Goal: Check status: Check status

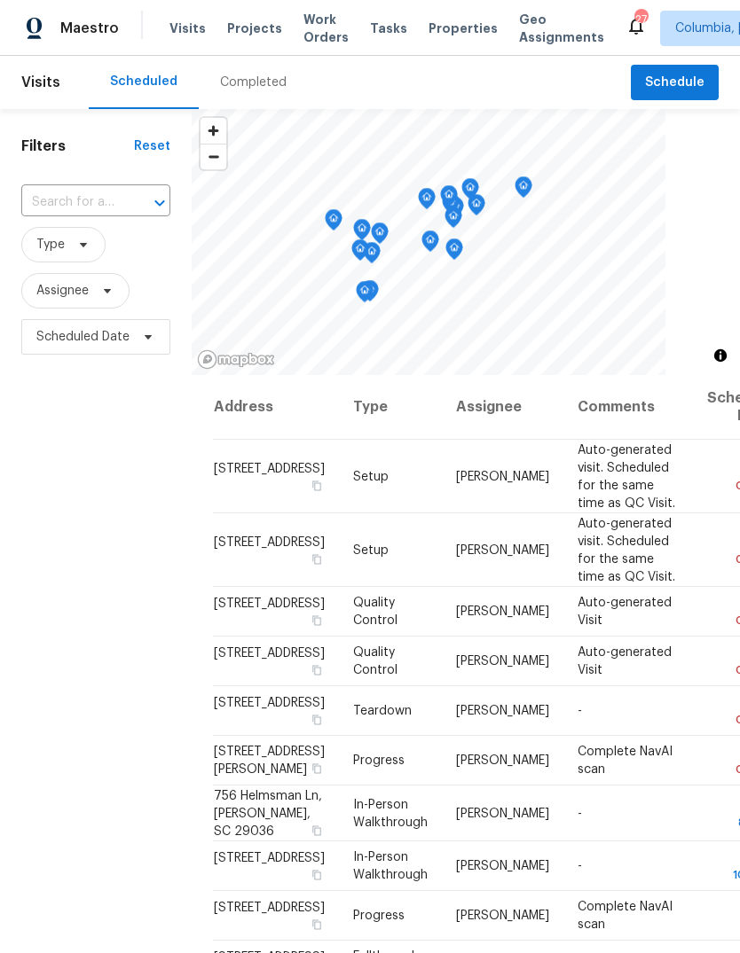
click at [185, 27] on span "Visits" at bounding box center [187, 29] width 36 height 18
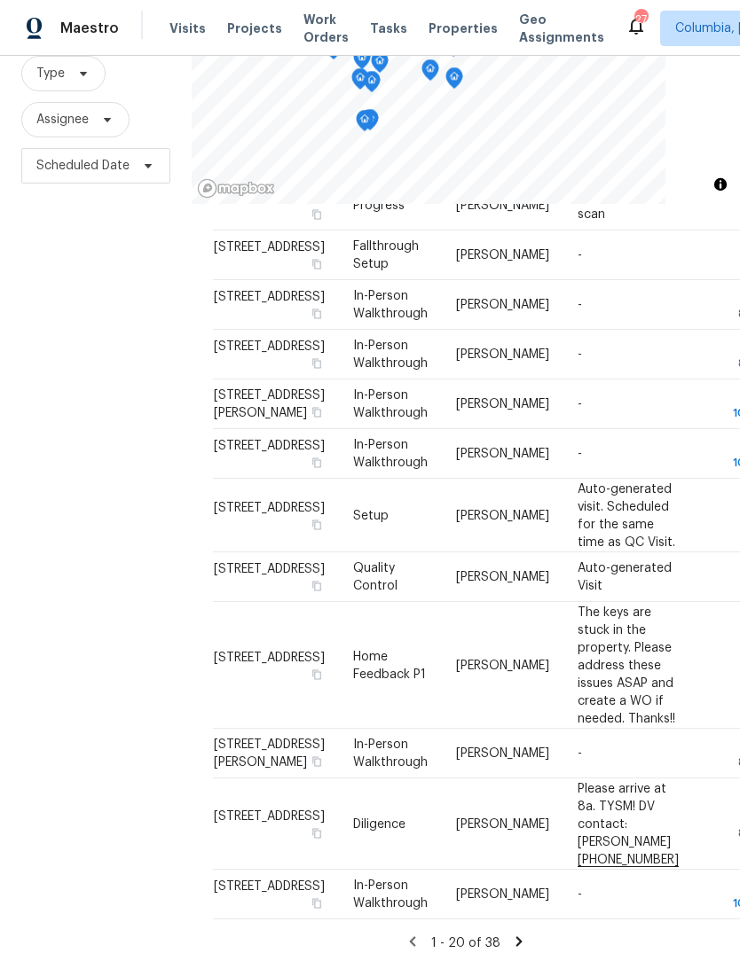
scroll to position [30, 0]
click at [0, 0] on icon at bounding box center [0, 0] width 0 height 0
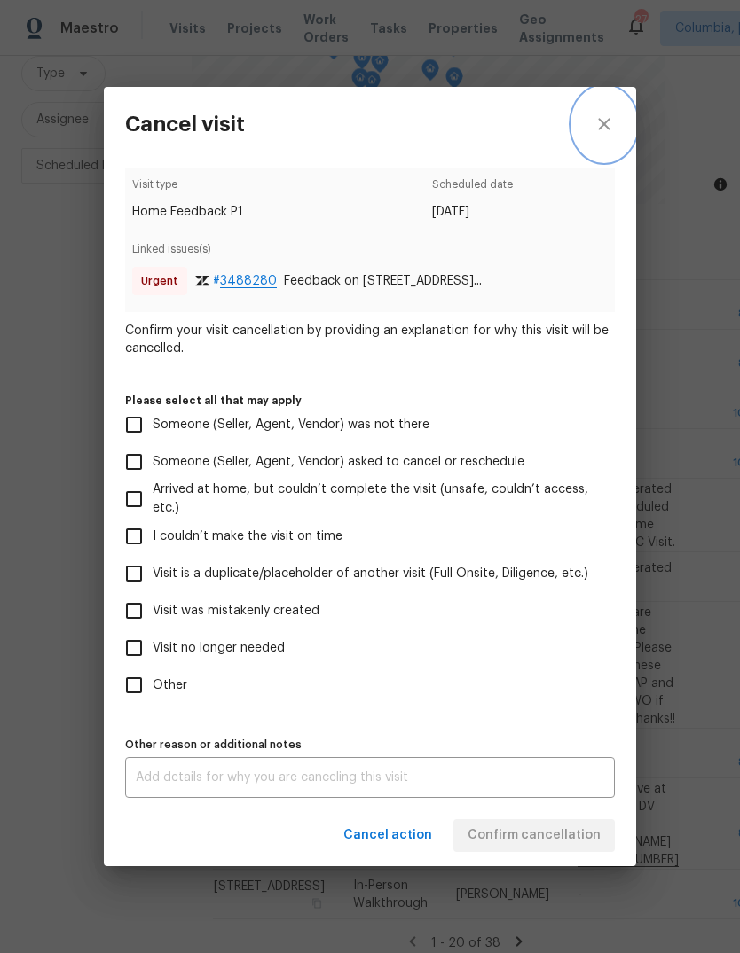
click at [608, 124] on icon "close" at bounding box center [604, 124] width 12 height 12
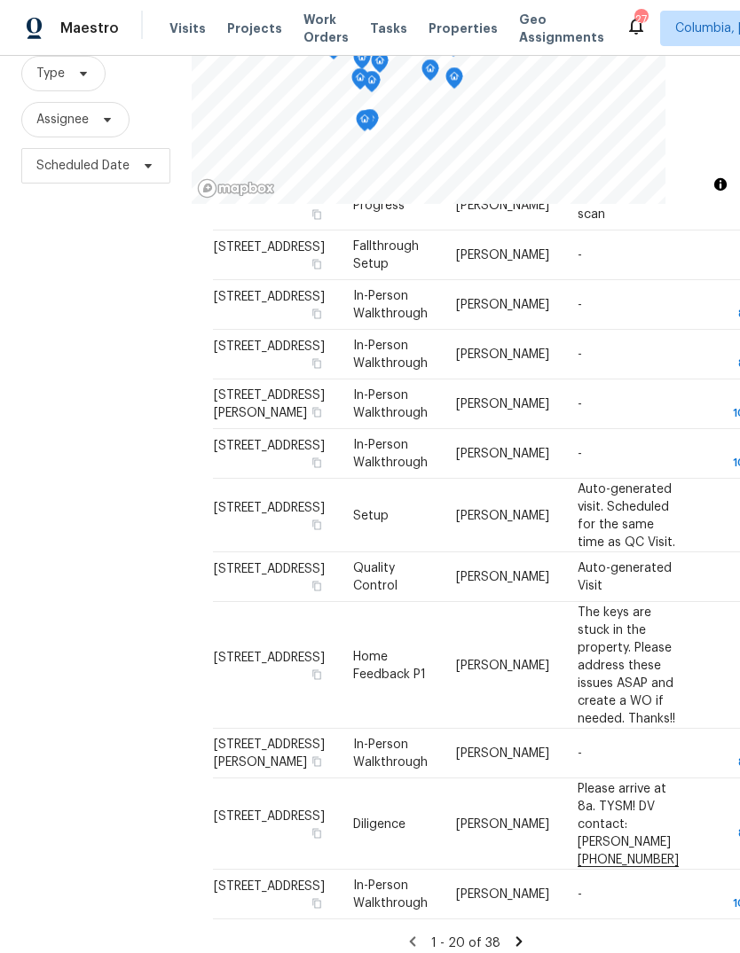
click at [0, 0] on icon at bounding box center [0, 0] width 0 height 0
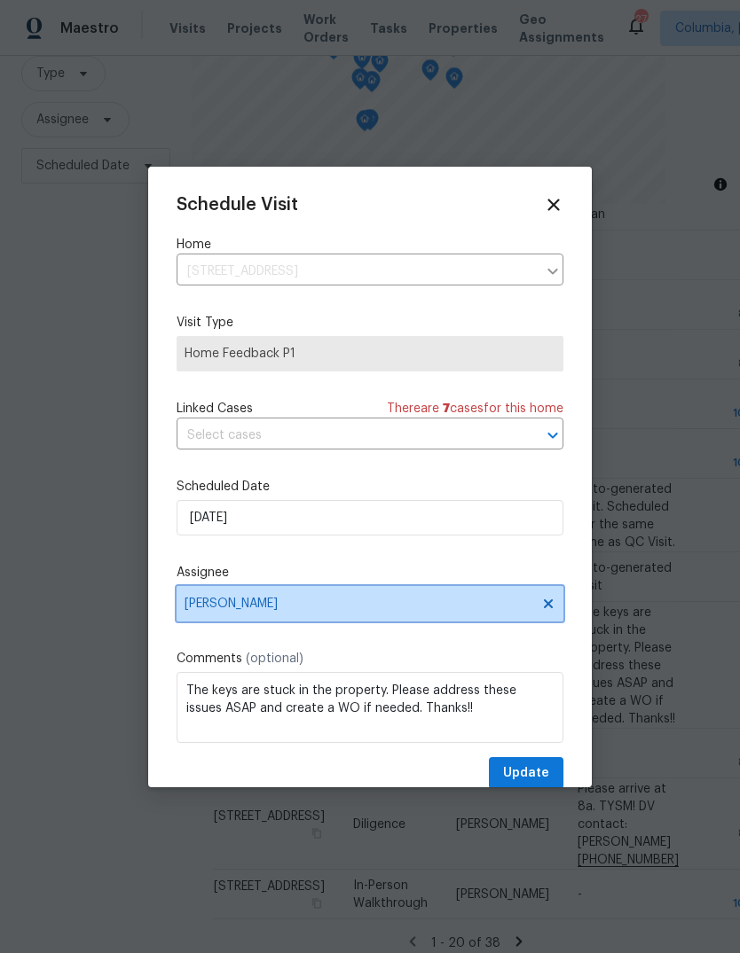
click at [325, 595] on span "[PERSON_NAME]" at bounding box center [369, 603] width 387 height 35
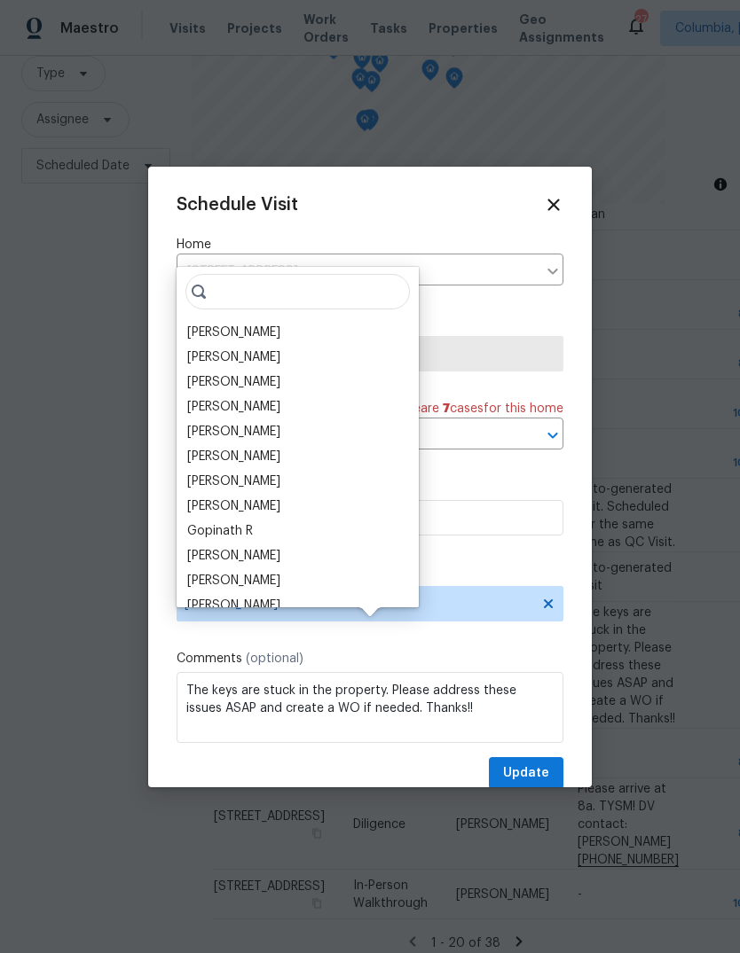
click at [276, 324] on div "[PERSON_NAME]" at bounding box center [233, 333] width 93 height 18
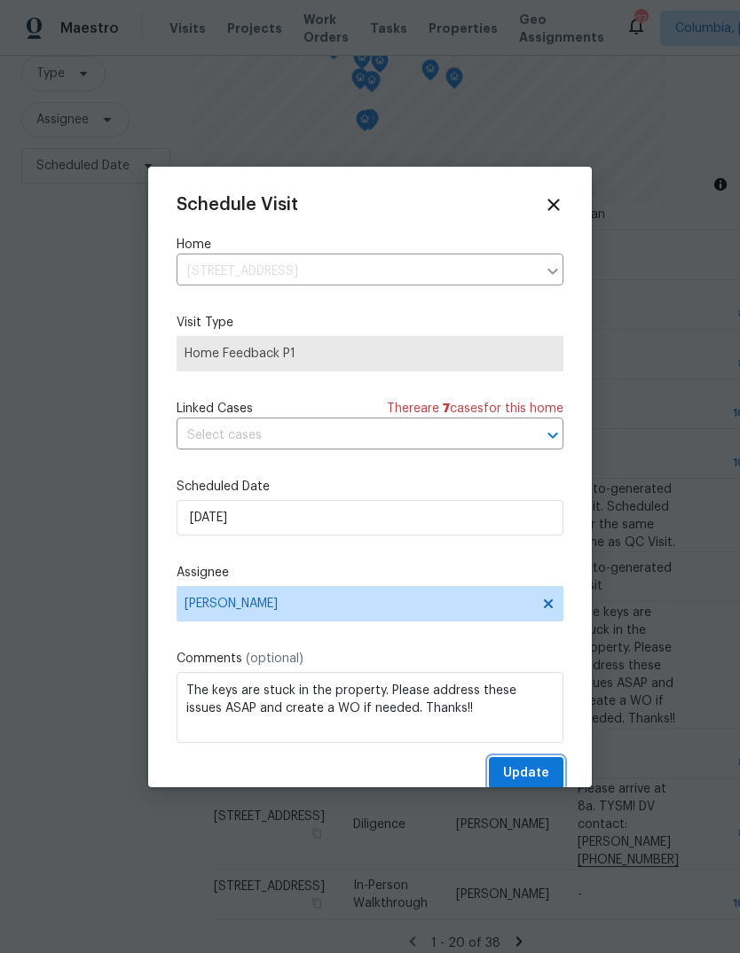
click at [524, 773] on span "Update" at bounding box center [526, 774] width 46 height 22
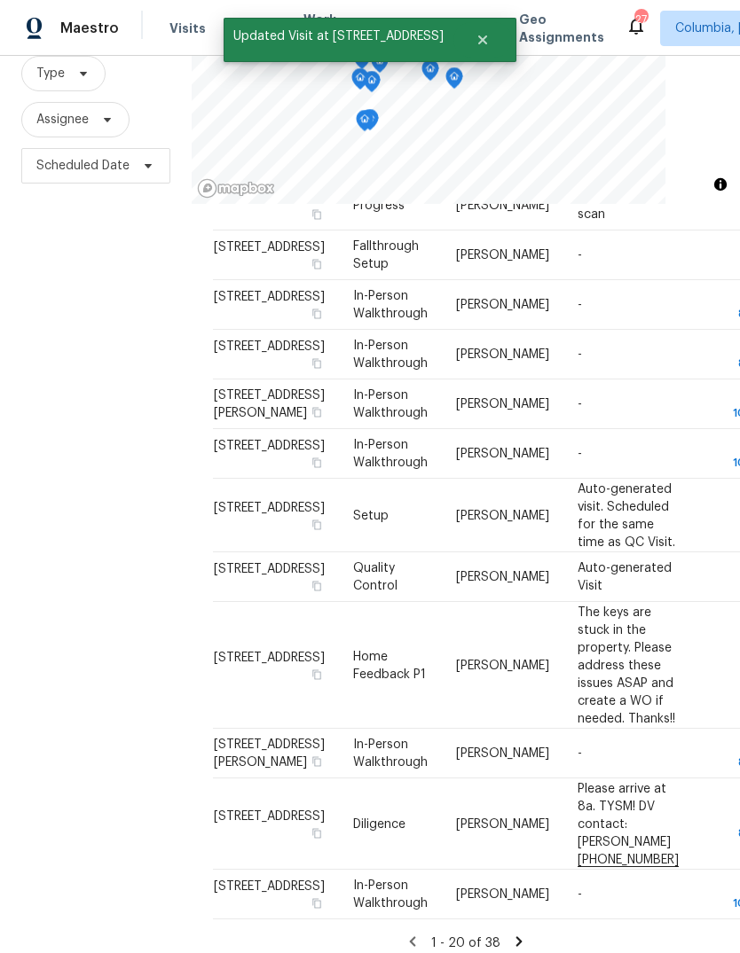
click at [116, 602] on div "Filters Reset ​ Type Assignee Scheduled Date" at bounding box center [96, 452] width 192 height 1029
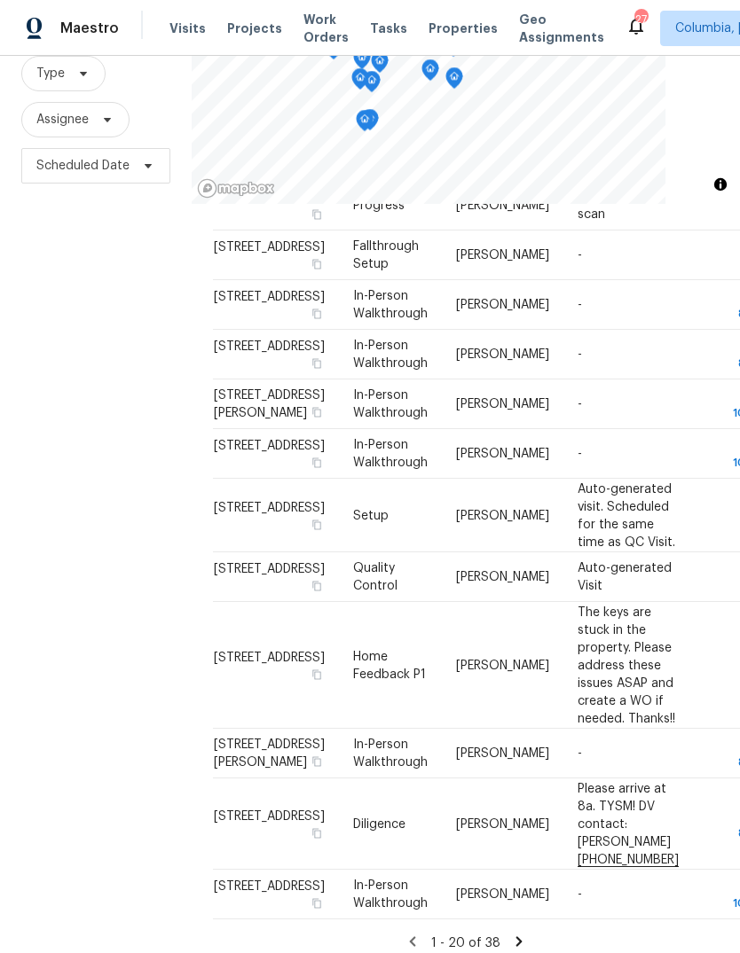
click at [147, 472] on div "Filters Reset ​ Type Assignee Scheduled Date" at bounding box center [96, 452] width 192 height 1029
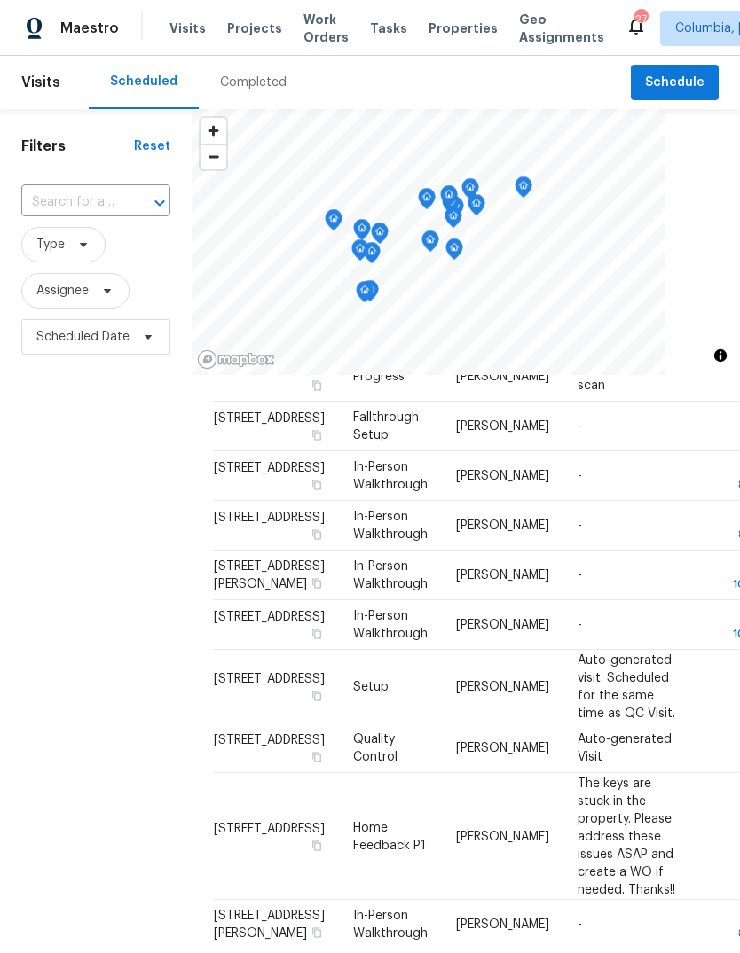
scroll to position [0, 0]
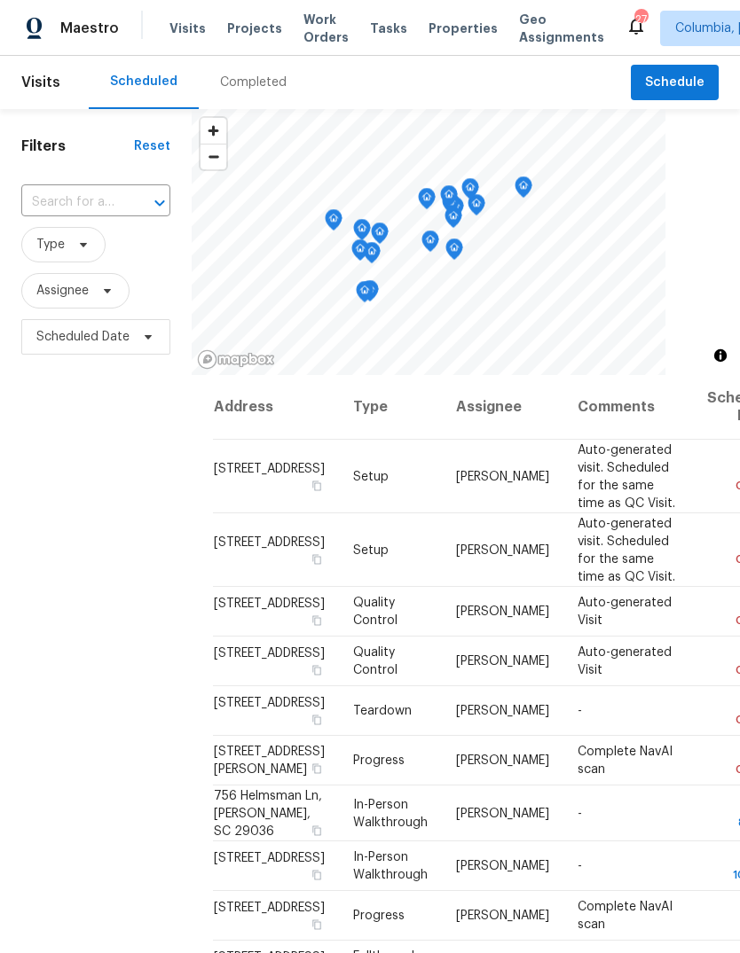
click at [123, 648] on div "Filters Reset ​ Type Assignee Scheduled Date" at bounding box center [96, 623] width 192 height 1029
click at [0, 0] on icon at bounding box center [0, 0] width 0 height 0
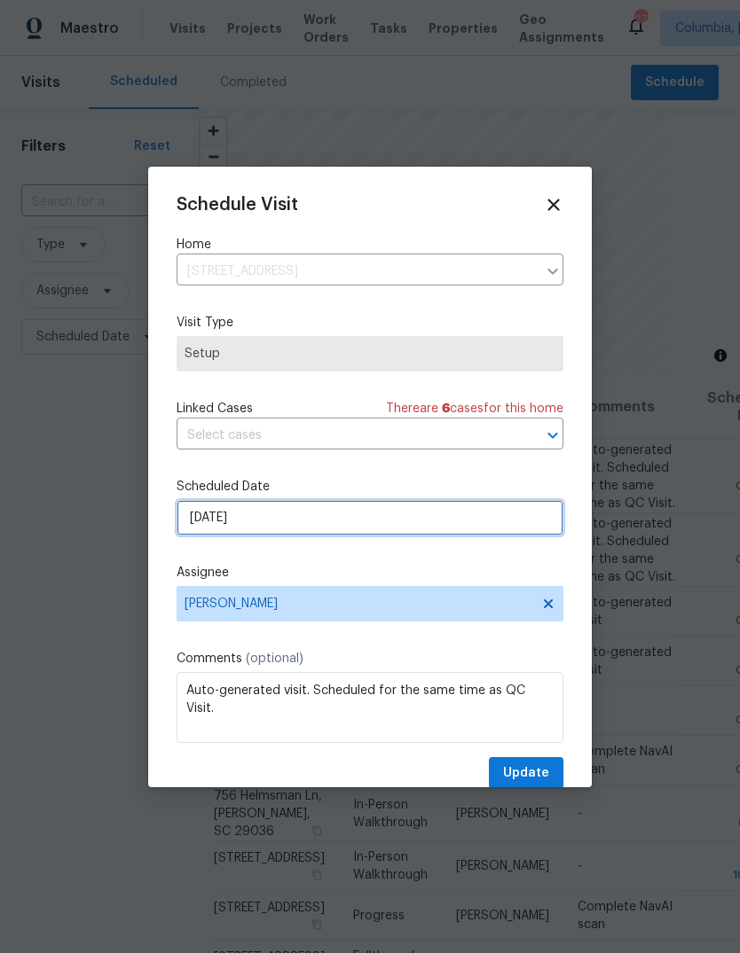
click at [434, 527] on input "9/17/2025" at bounding box center [369, 517] width 387 height 35
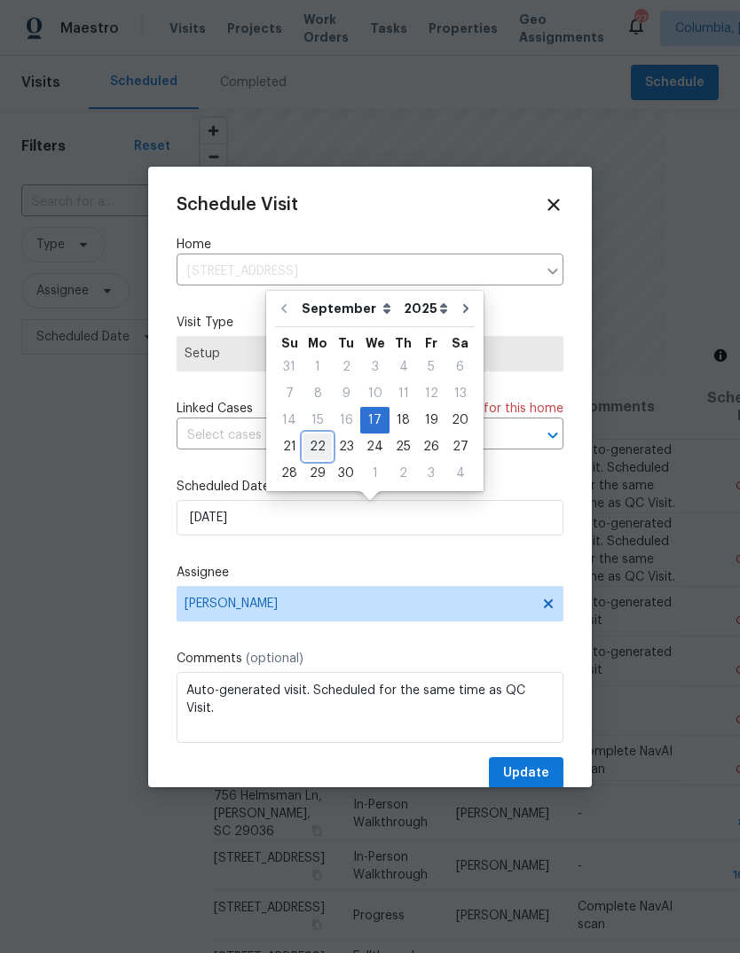
click at [322, 443] on div "22" at bounding box center [317, 447] width 28 height 25
type input "9/22/2025"
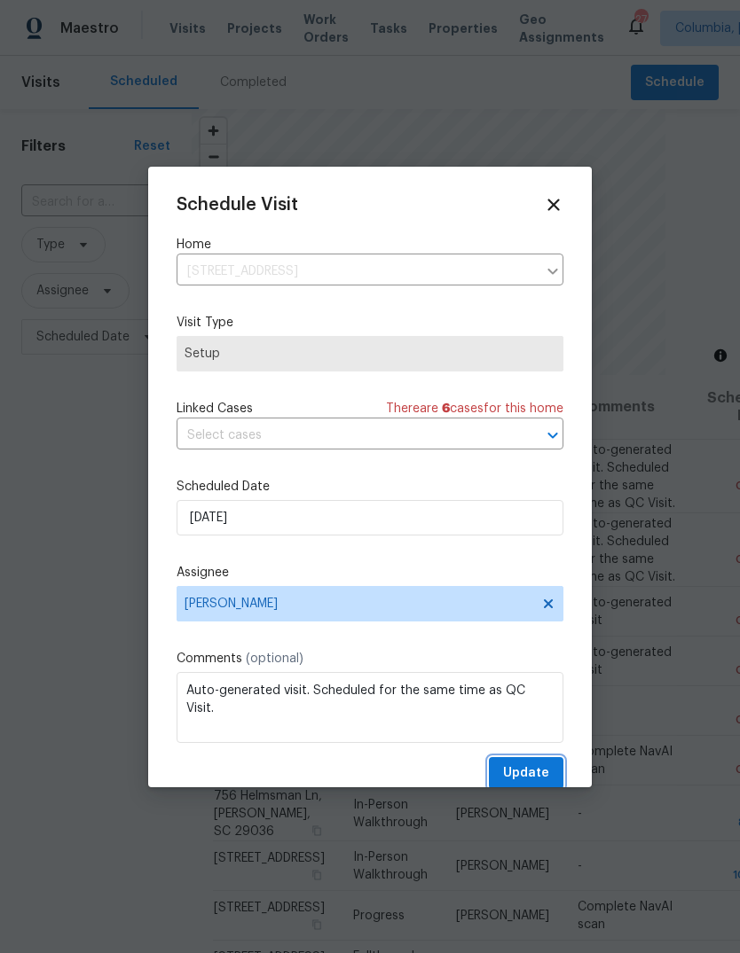
click at [515, 772] on span "Update" at bounding box center [526, 774] width 46 height 22
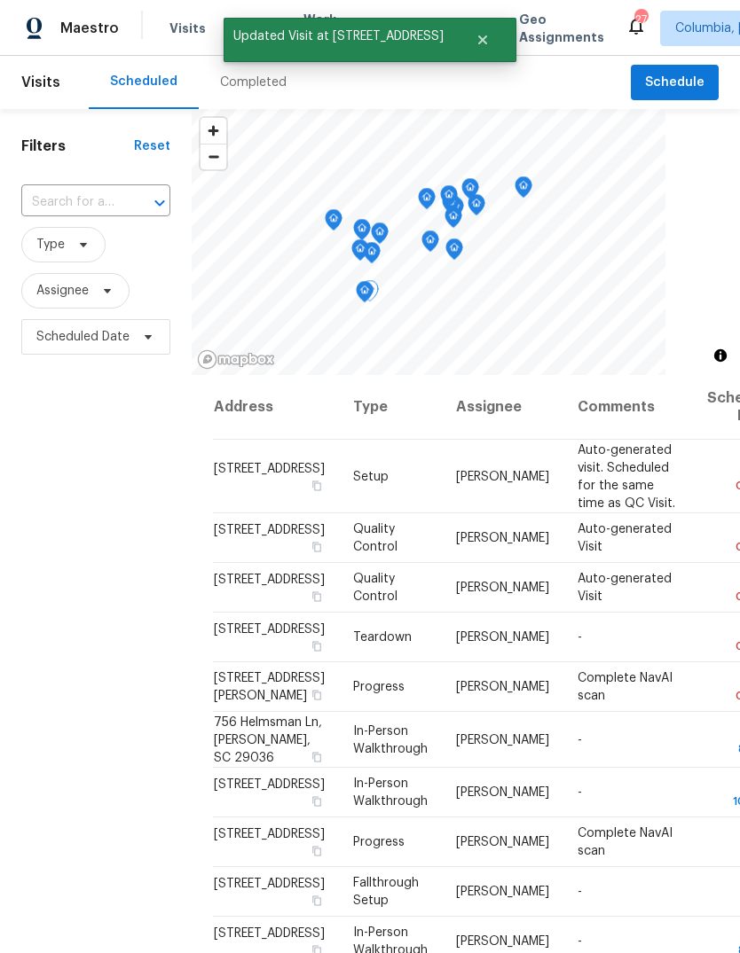
click at [0, 0] on icon at bounding box center [0, 0] width 0 height 0
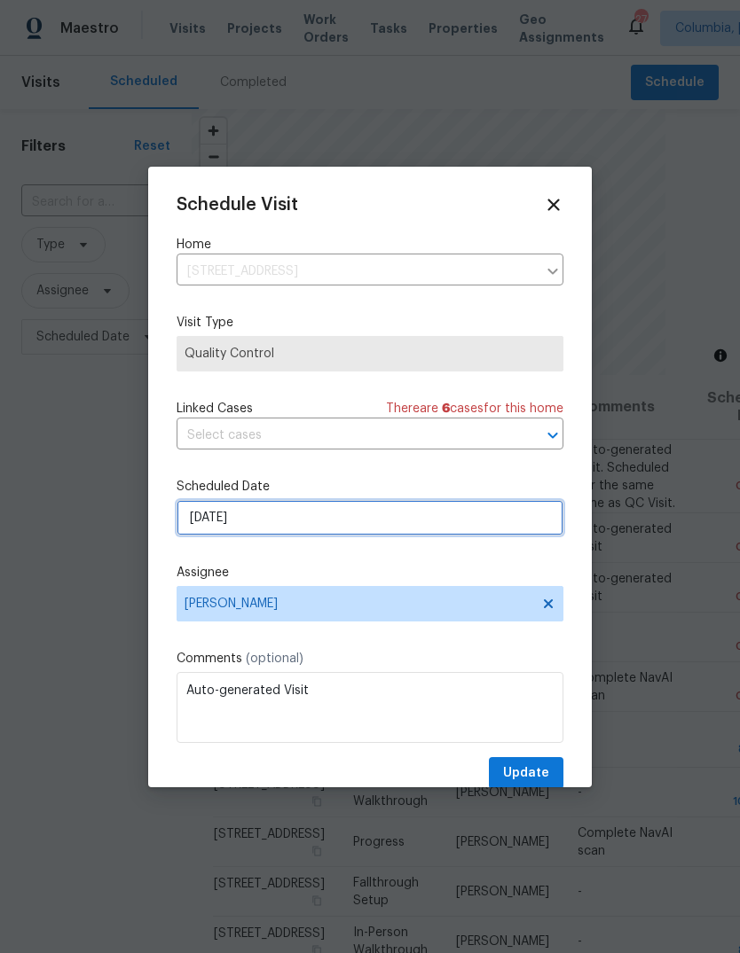
click at [301, 518] on input "9/17/2025" at bounding box center [369, 517] width 387 height 35
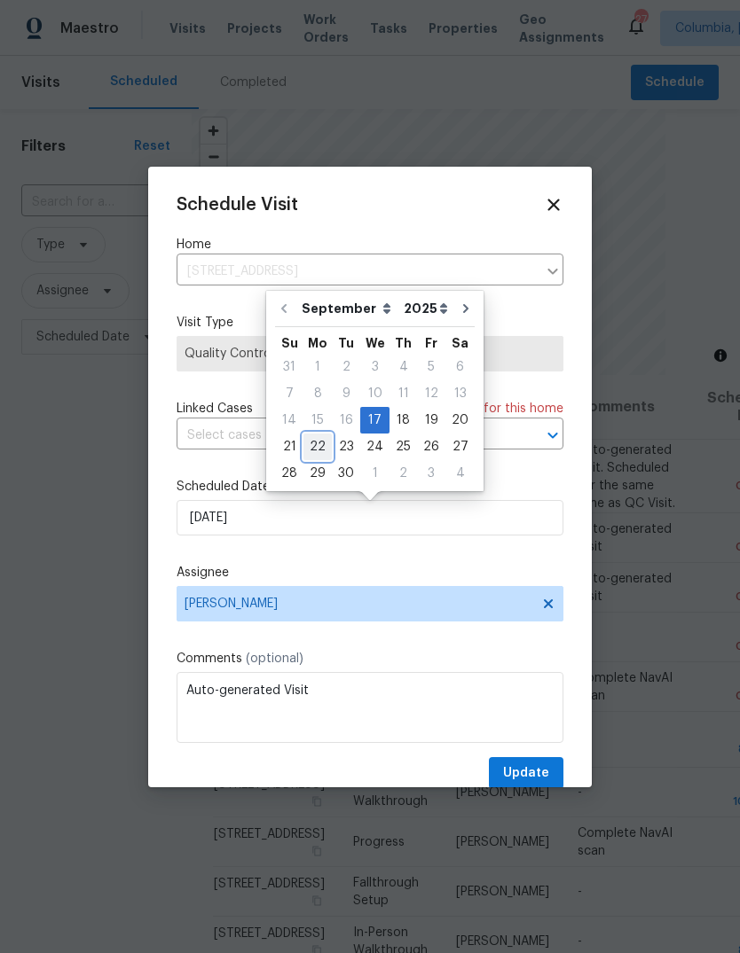
click at [316, 444] on div "22" at bounding box center [317, 447] width 28 height 25
type input "9/22/2025"
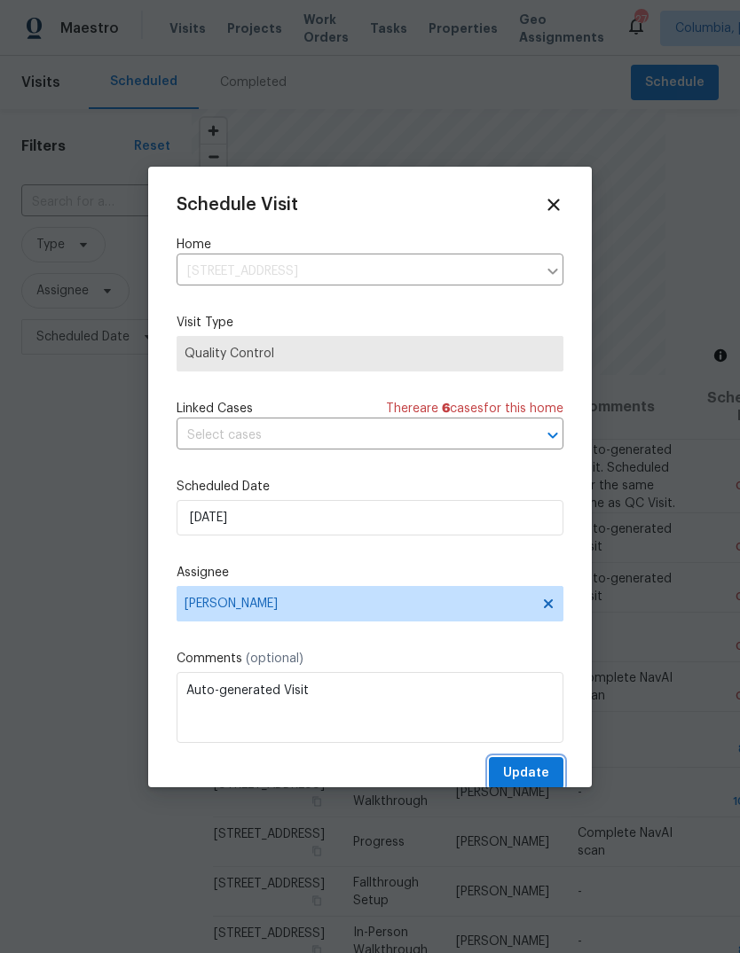
click at [529, 774] on span "Update" at bounding box center [526, 774] width 46 height 22
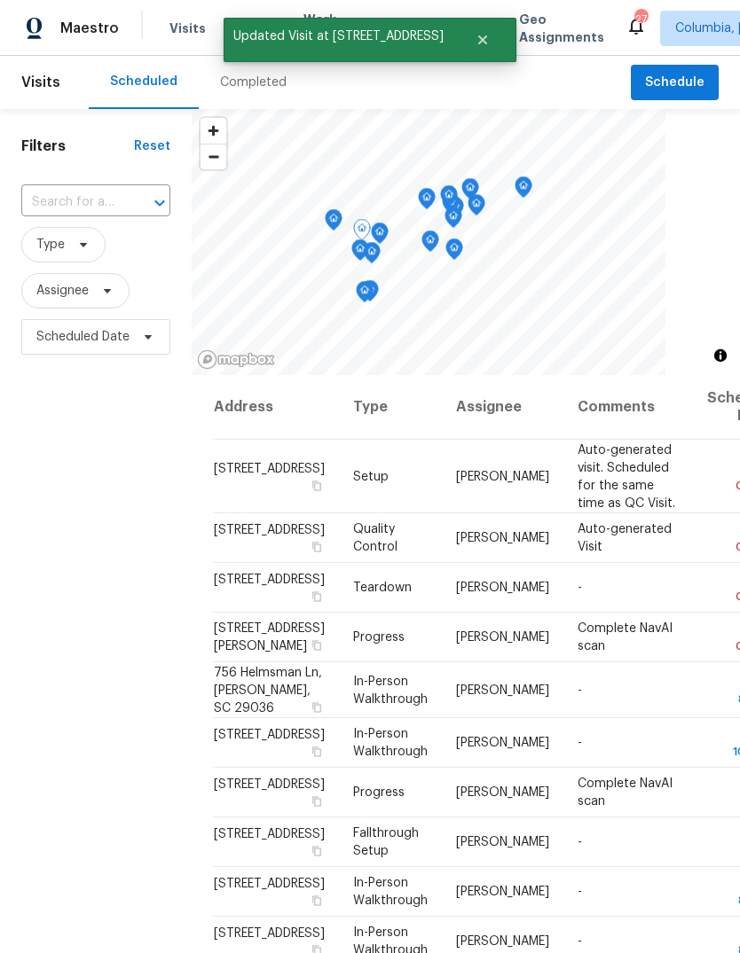
click at [0, 0] on icon at bounding box center [0, 0] width 0 height 0
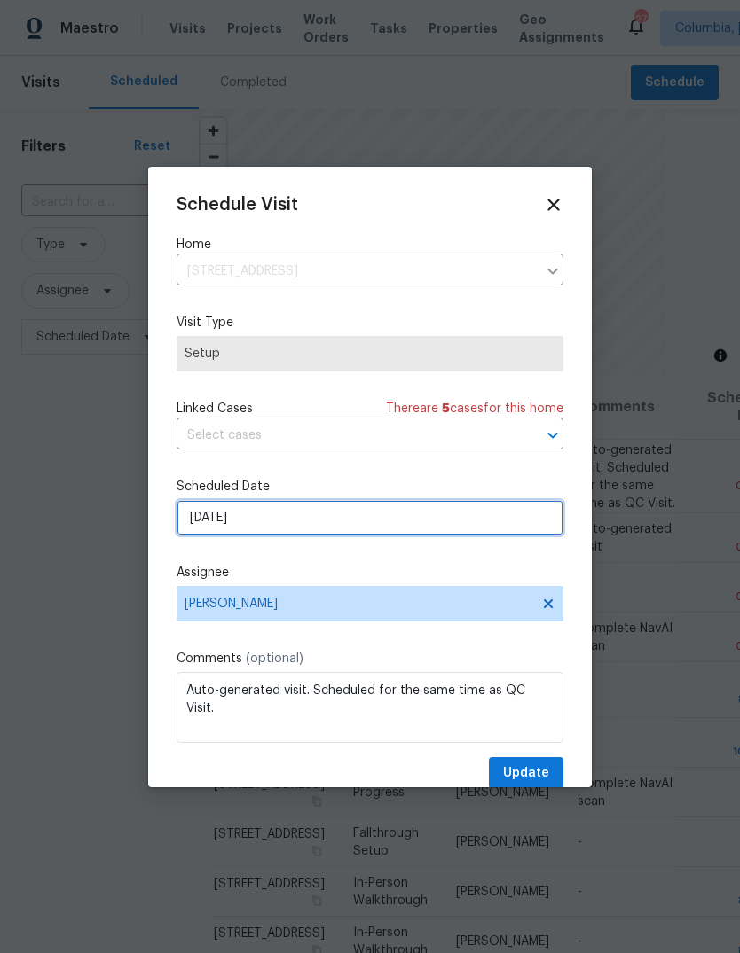
click at [369, 527] on input "9/17/2025" at bounding box center [369, 517] width 387 height 35
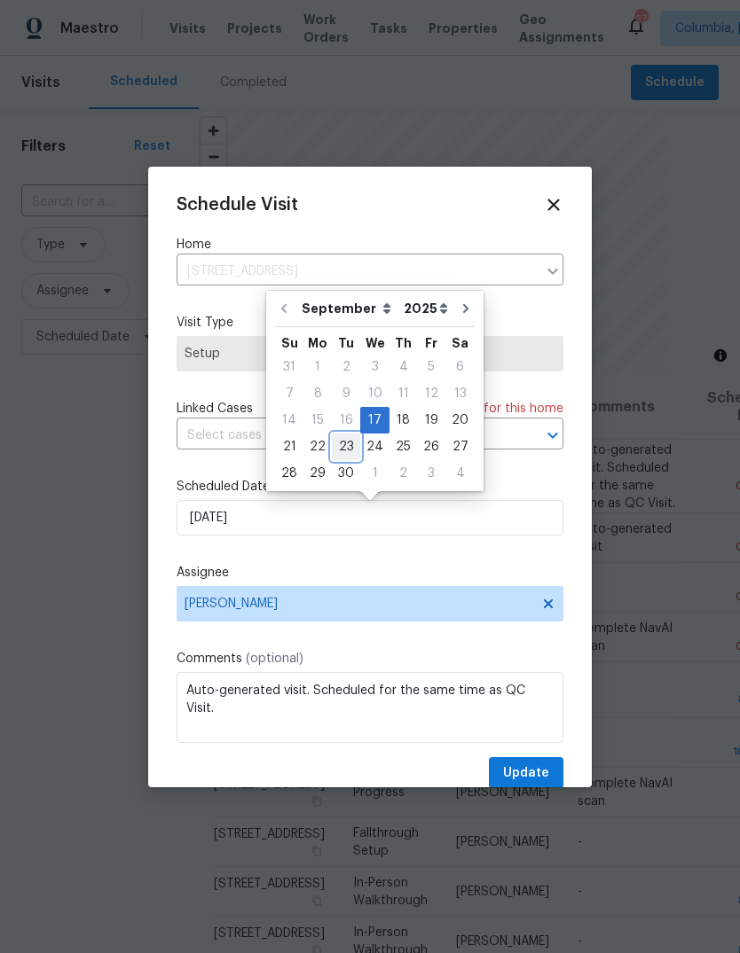
click at [341, 451] on div "23" at bounding box center [346, 447] width 28 height 25
type input "9/23/2025"
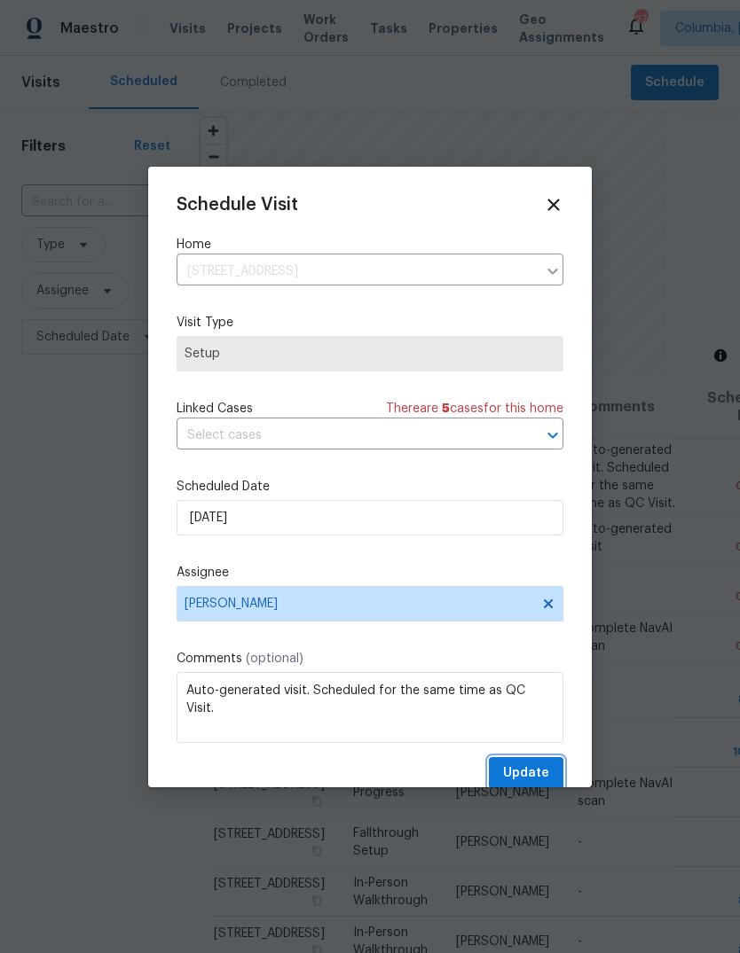
click at [533, 777] on span "Update" at bounding box center [526, 774] width 46 height 22
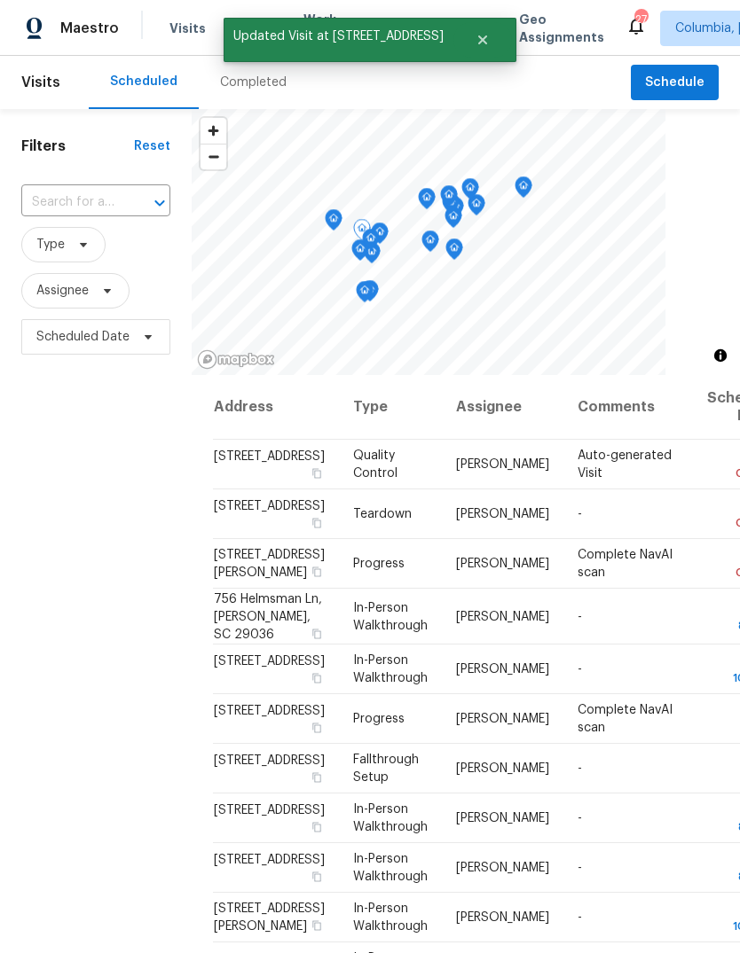
click at [0, 0] on icon at bounding box center [0, 0] width 0 height 0
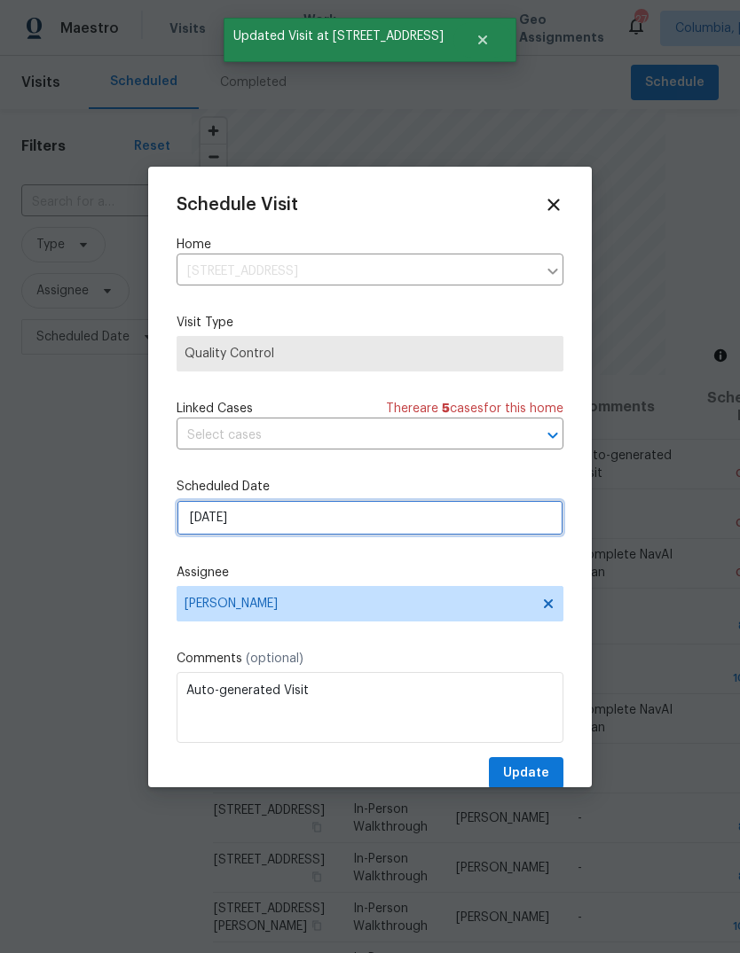
click at [372, 518] on input "9/17/2025" at bounding box center [369, 517] width 387 height 35
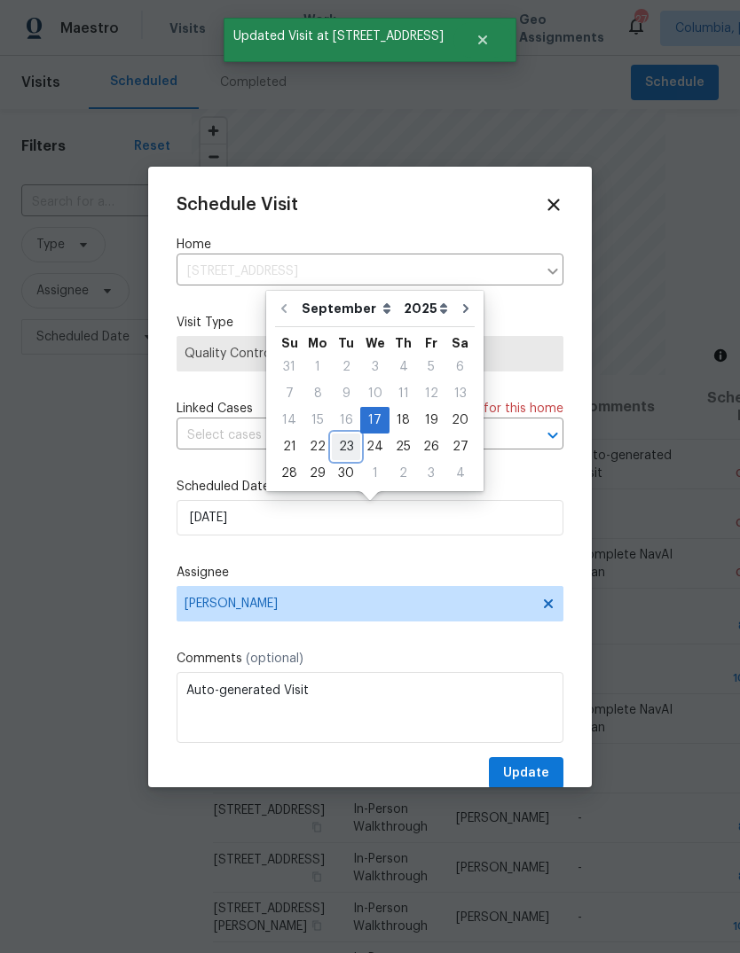
click at [337, 443] on div "23" at bounding box center [346, 447] width 28 height 25
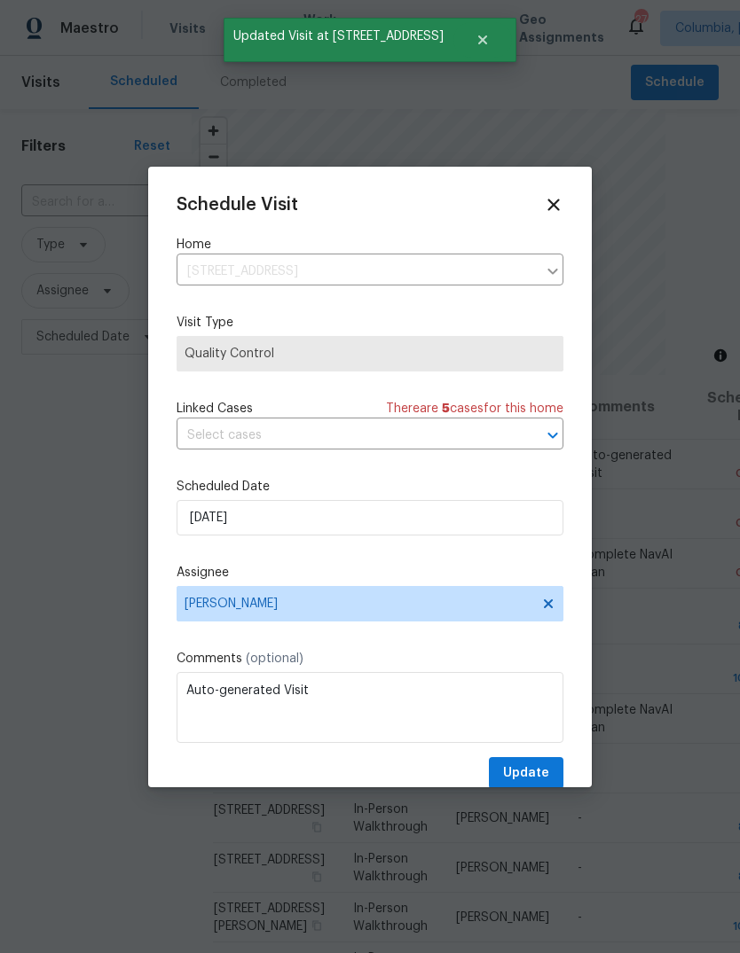
type input "9/23/2025"
click at [530, 774] on span "Update" at bounding box center [526, 774] width 46 height 22
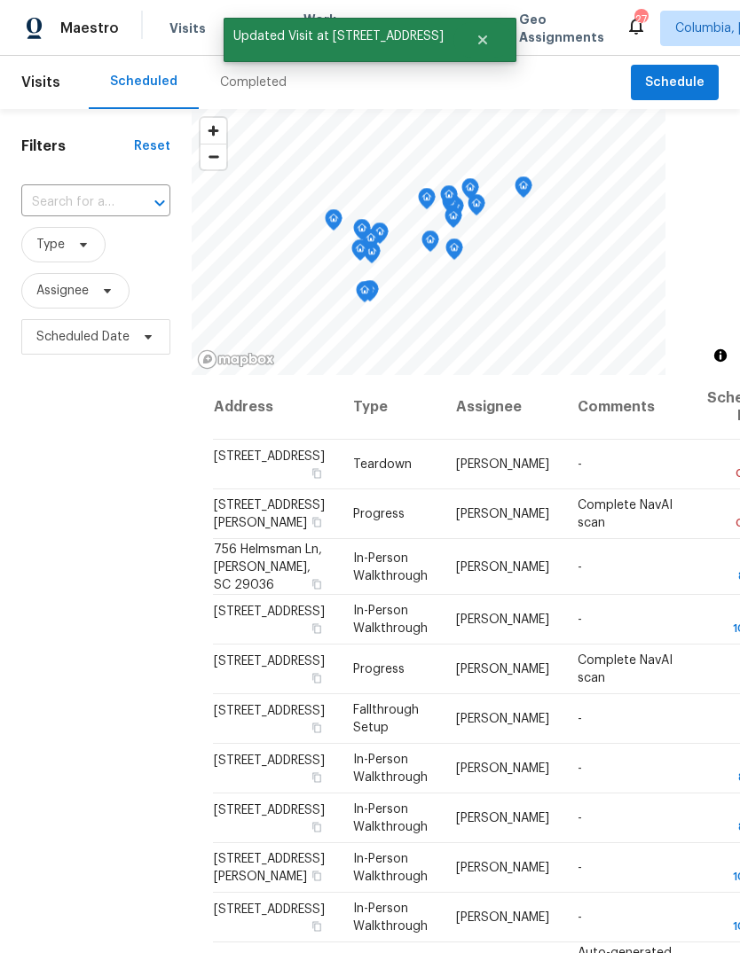
click at [143, 590] on div "Filters Reset ​ Type Assignee Scheduled Date" at bounding box center [96, 623] width 192 height 1029
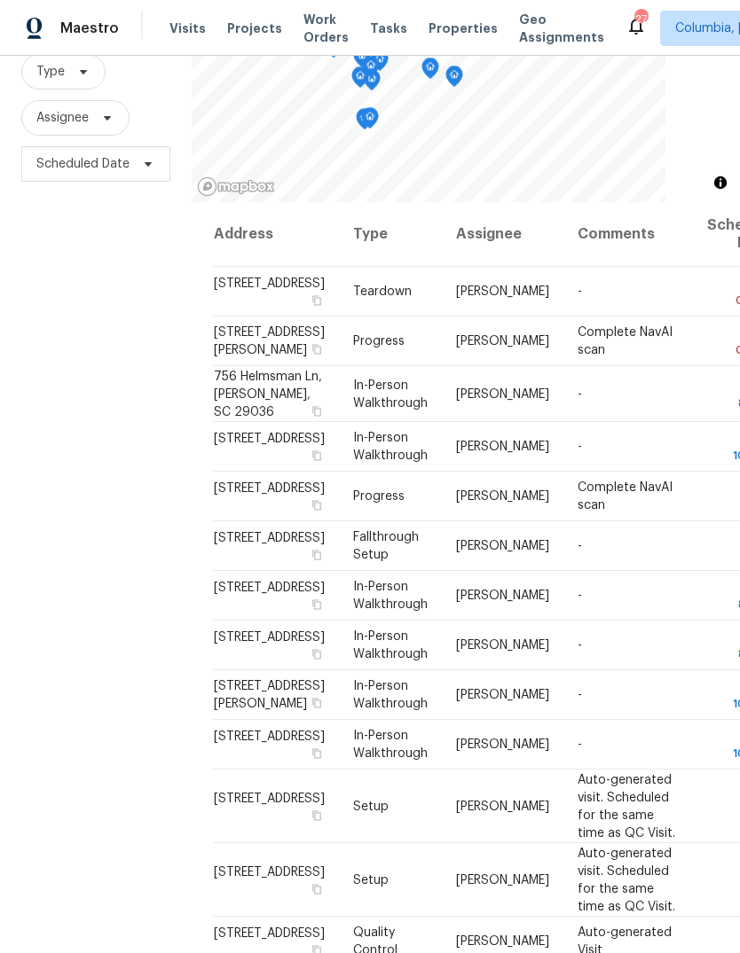
scroll to position [171, 0]
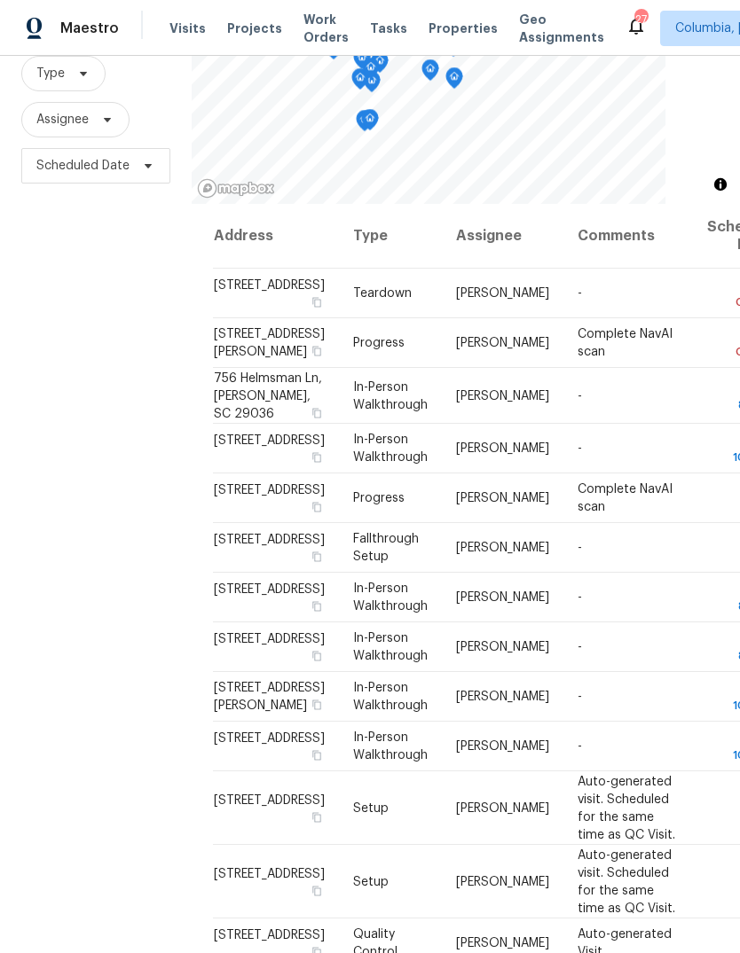
click at [139, 724] on div "Filters Reset ​ Type Assignee Scheduled Date" at bounding box center [96, 452] width 192 height 1029
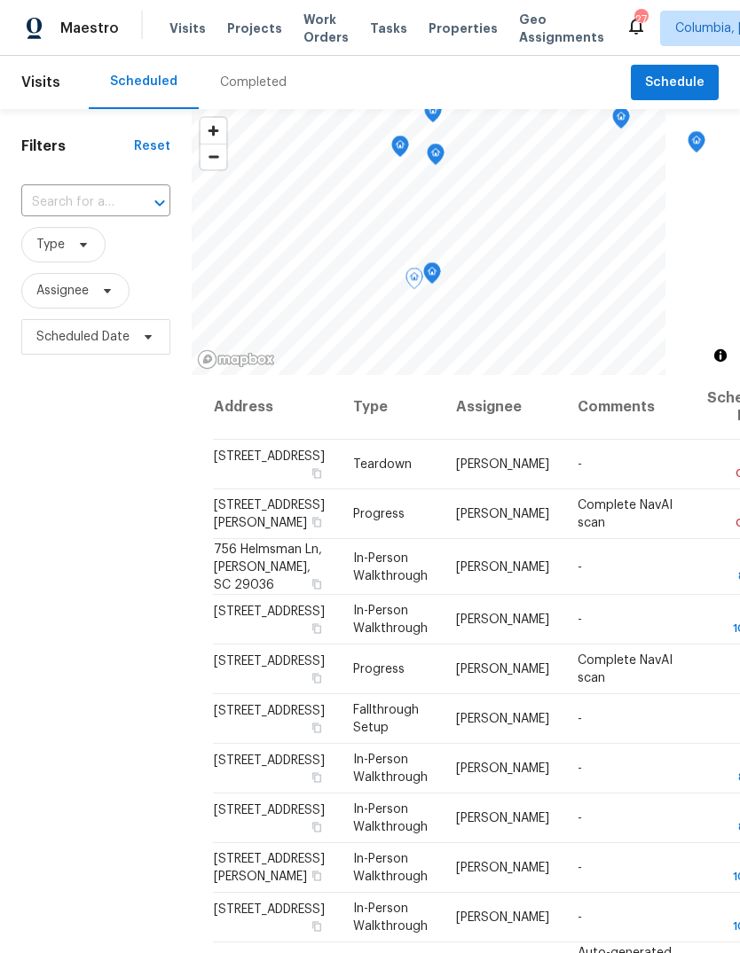
click at [434, 273] on icon "Map marker" at bounding box center [431, 272] width 5 height 4
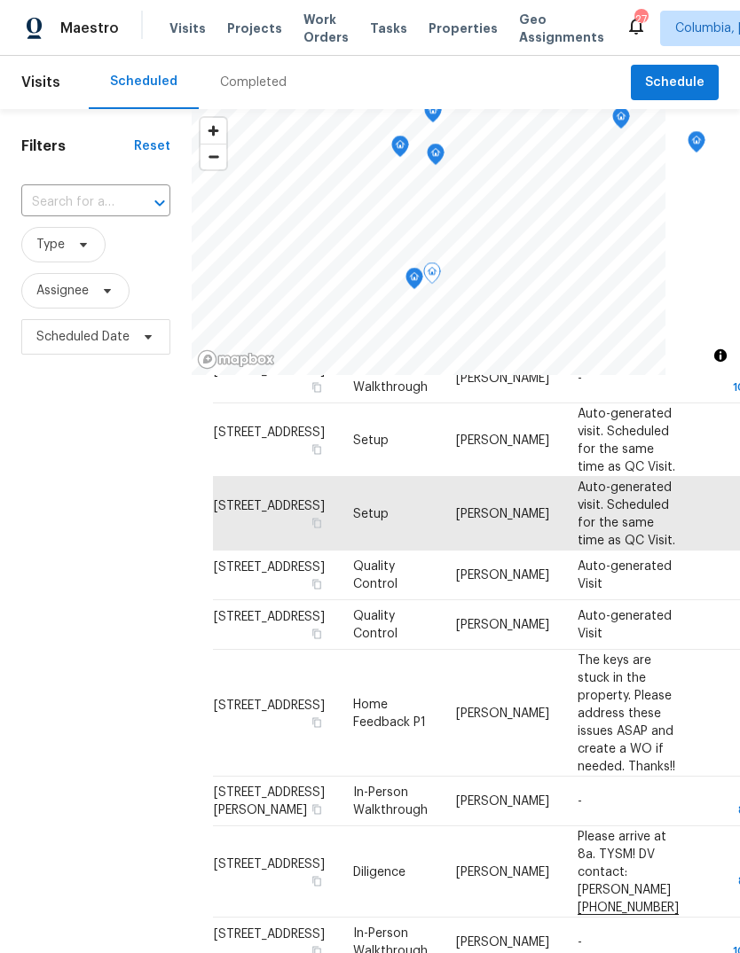
scroll to position [977, 0]
